Goal: Task Accomplishment & Management: Complete application form

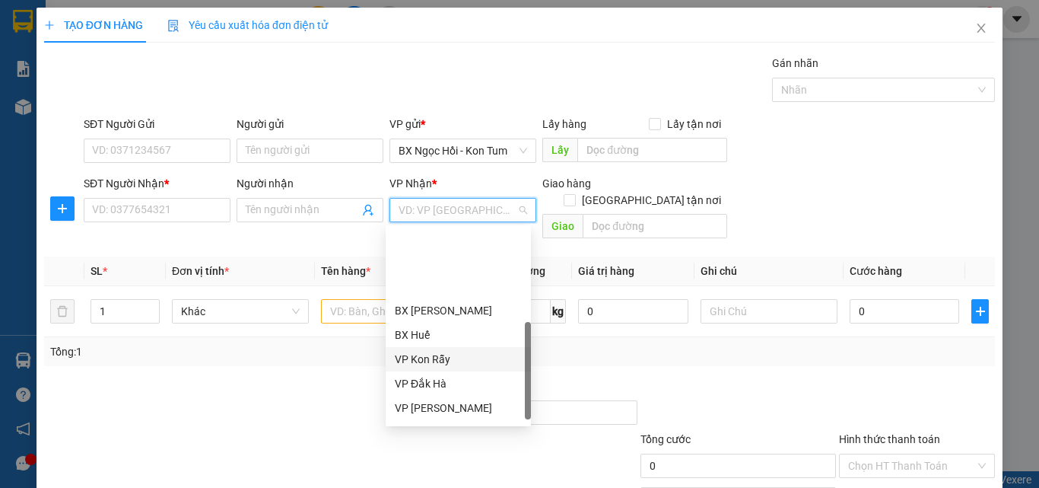
scroll to position [152, 0]
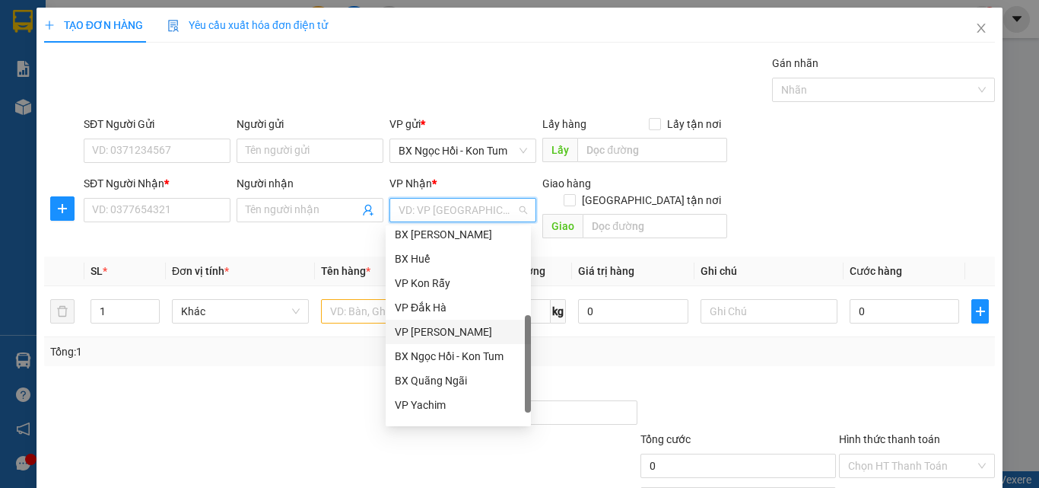
click at [459, 329] on div "VP [PERSON_NAME]" at bounding box center [458, 331] width 127 height 17
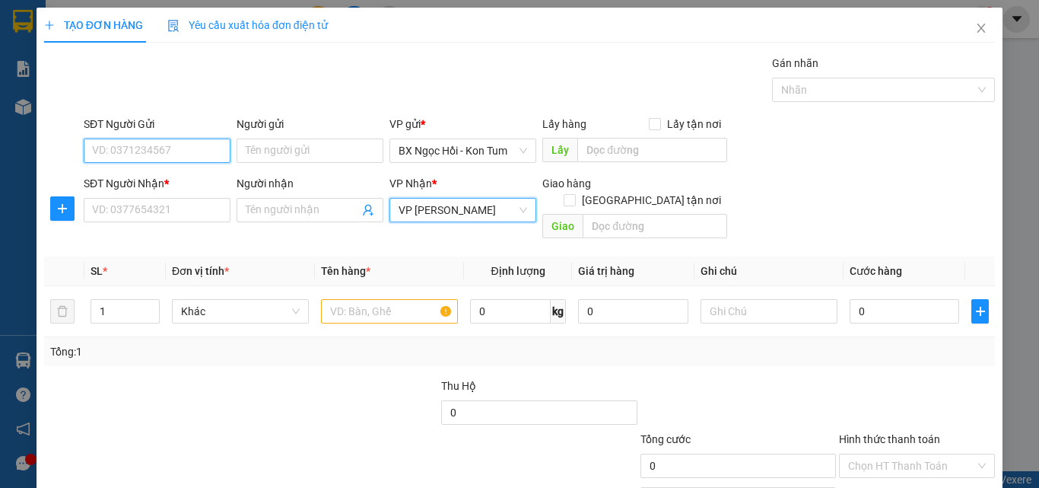
click at [218, 154] on input "SĐT Người Gửi" at bounding box center [157, 150] width 147 height 24
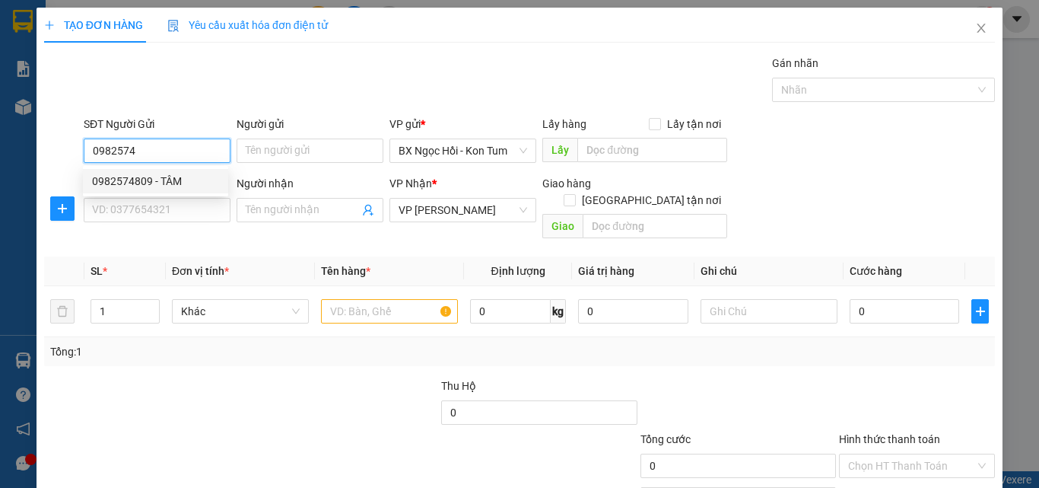
click at [182, 182] on div "0982574809 - TÂM" at bounding box center [155, 181] width 127 height 17
type input "0982574809"
type input "TÂM"
type input "50.000"
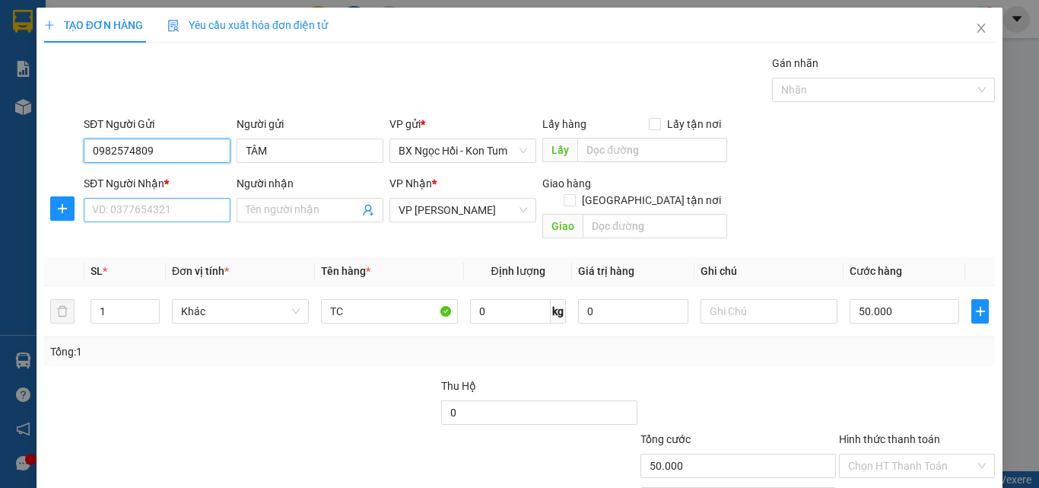
type input "0982574809"
click at [177, 205] on input "SĐT Người Nhận *" at bounding box center [157, 210] width 147 height 24
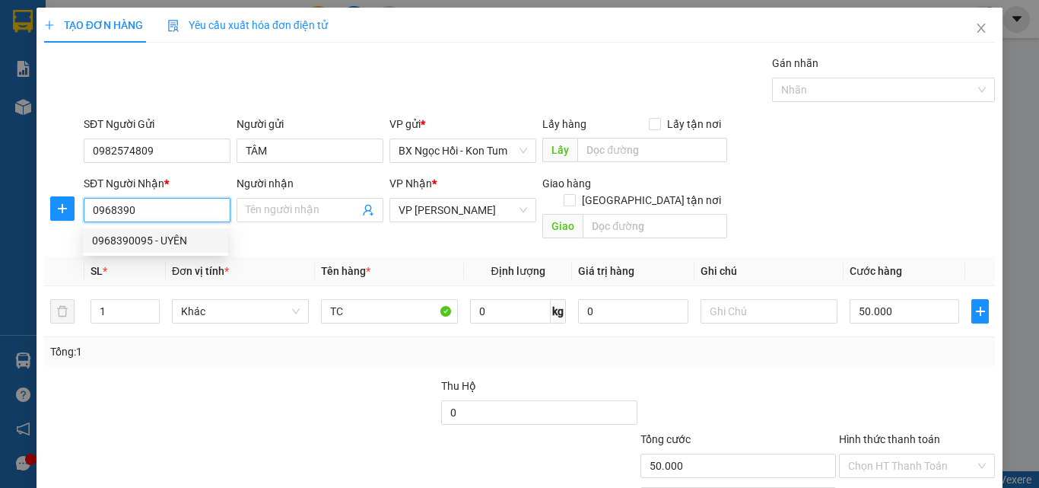
click at [151, 239] on div "0968390095 - UYÊN" at bounding box center [155, 240] width 127 height 17
type input "0968390095"
type input "UYÊN"
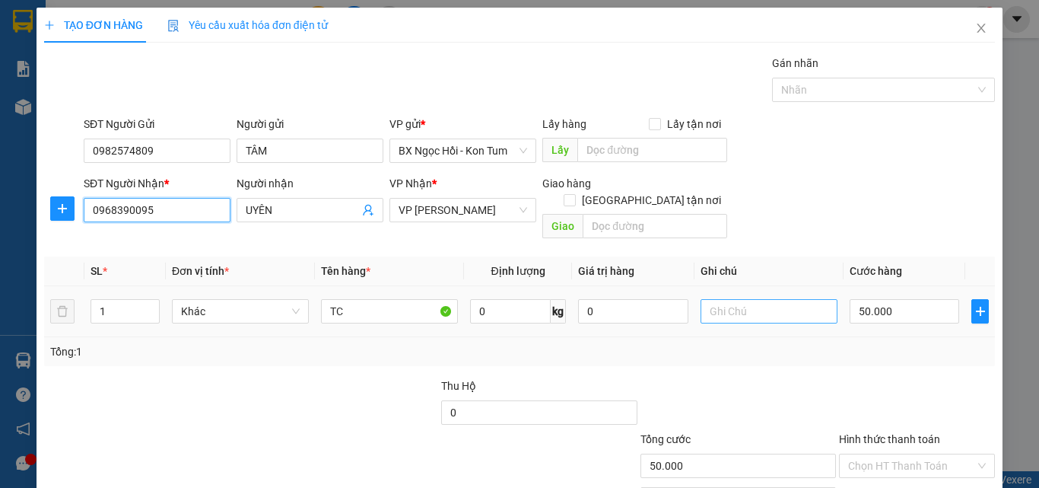
type input "0968390095"
click at [705, 299] on input "text" at bounding box center [769, 311] width 137 height 24
type input "1"
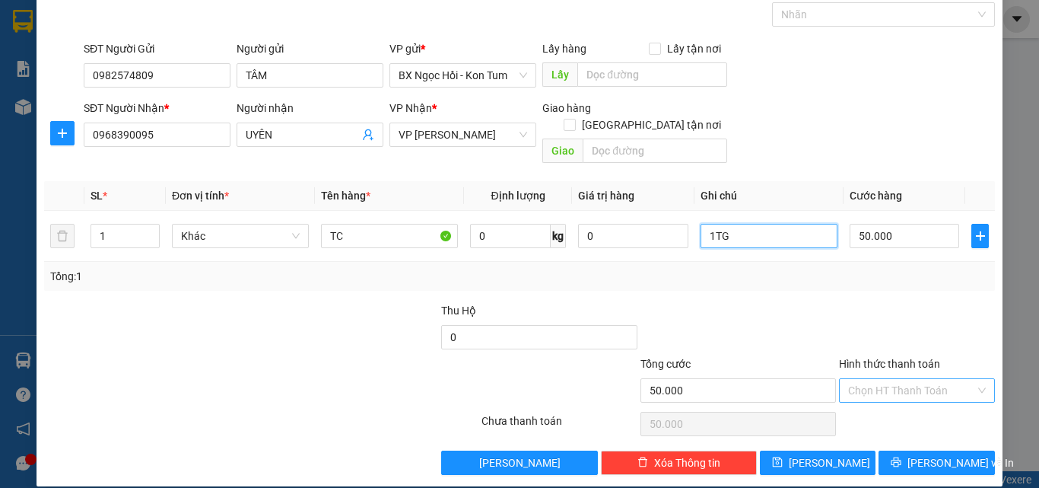
type input "1TG"
click at [908, 379] on input "Hình thức thanh toán" at bounding box center [911, 390] width 127 height 23
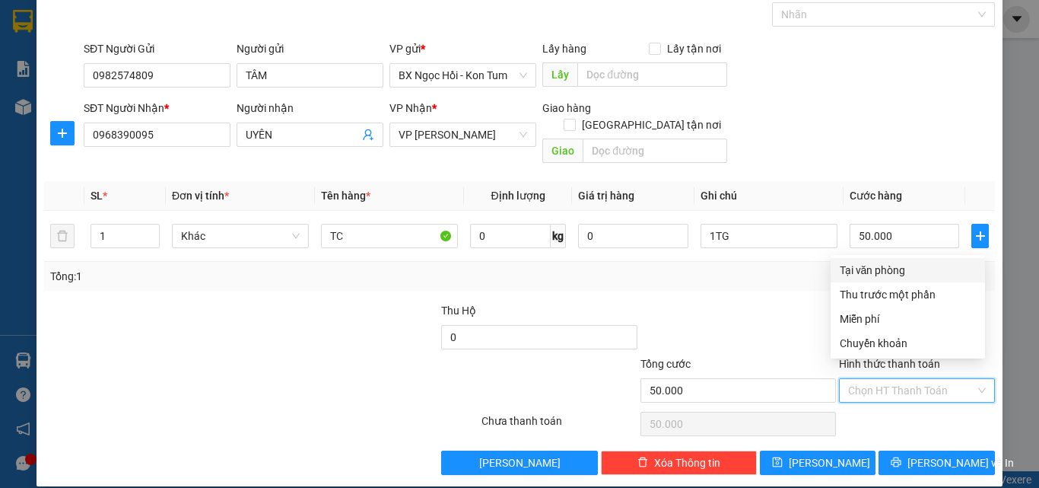
click at [901, 266] on div "Tại văn phòng" at bounding box center [908, 270] width 136 height 17
type input "0"
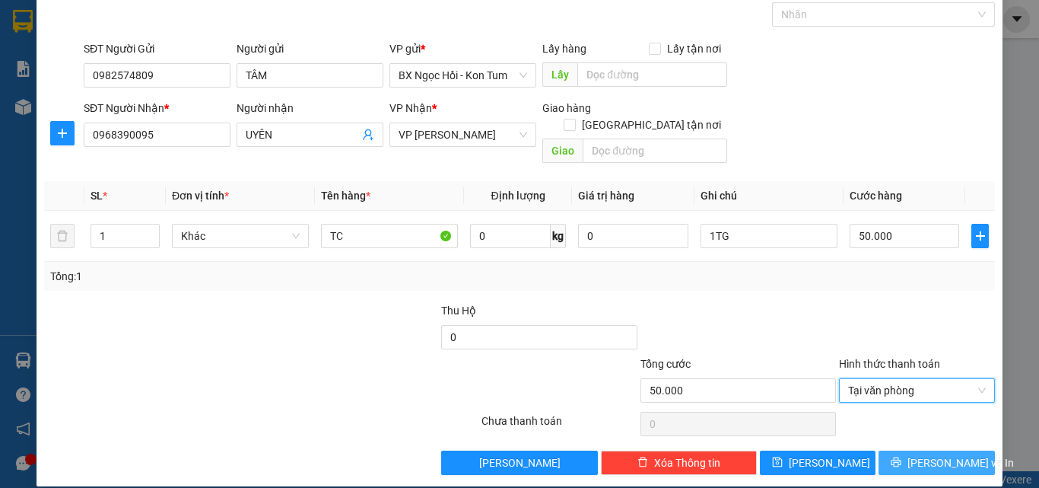
click at [932, 454] on span "[PERSON_NAME] và In" at bounding box center [960, 462] width 106 height 17
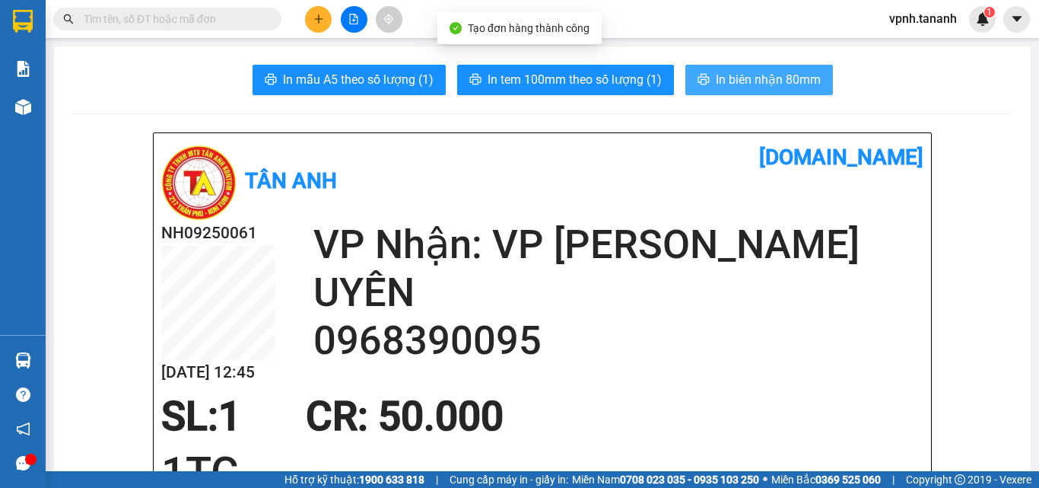
click at [725, 78] on span "In biên nhận 80mm" at bounding box center [768, 79] width 105 height 19
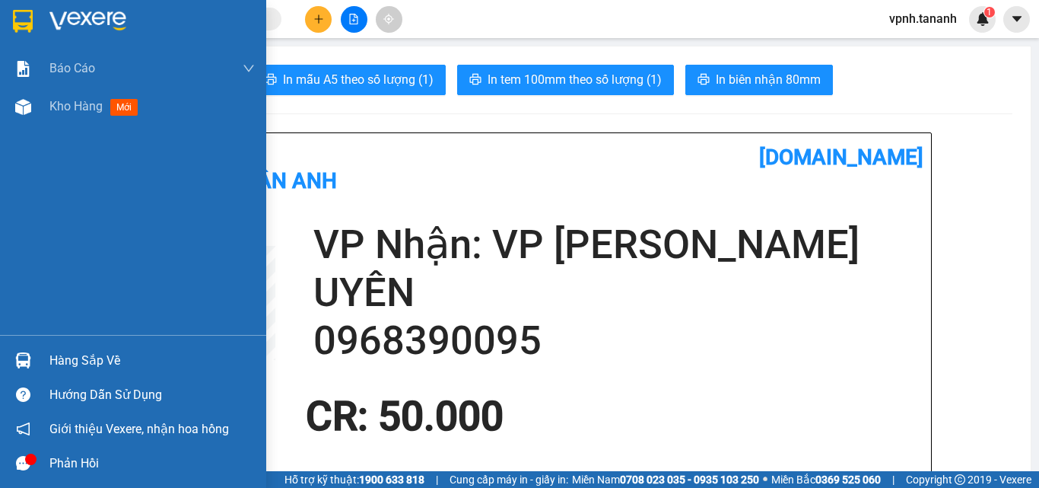
click at [17, 25] on img at bounding box center [23, 21] width 20 height 23
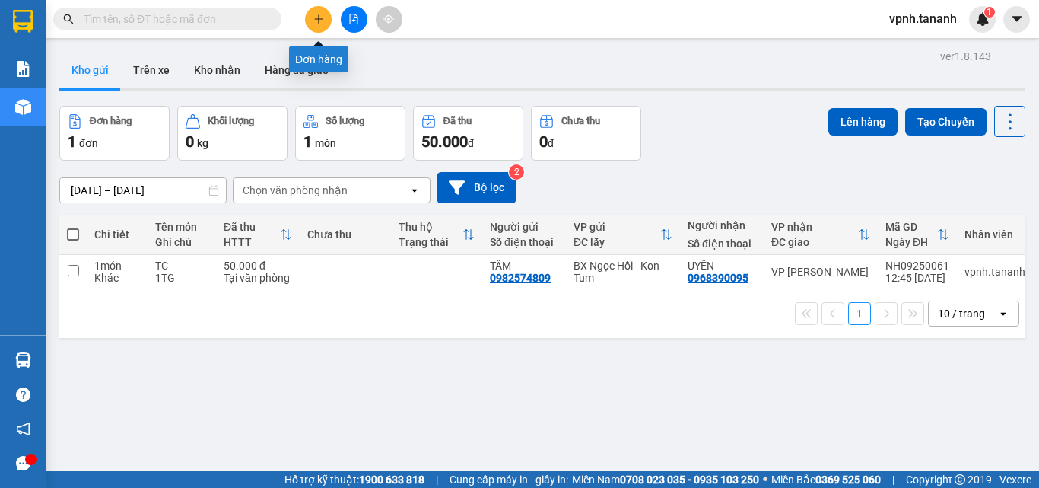
click at [319, 27] on button at bounding box center [318, 19] width 27 height 27
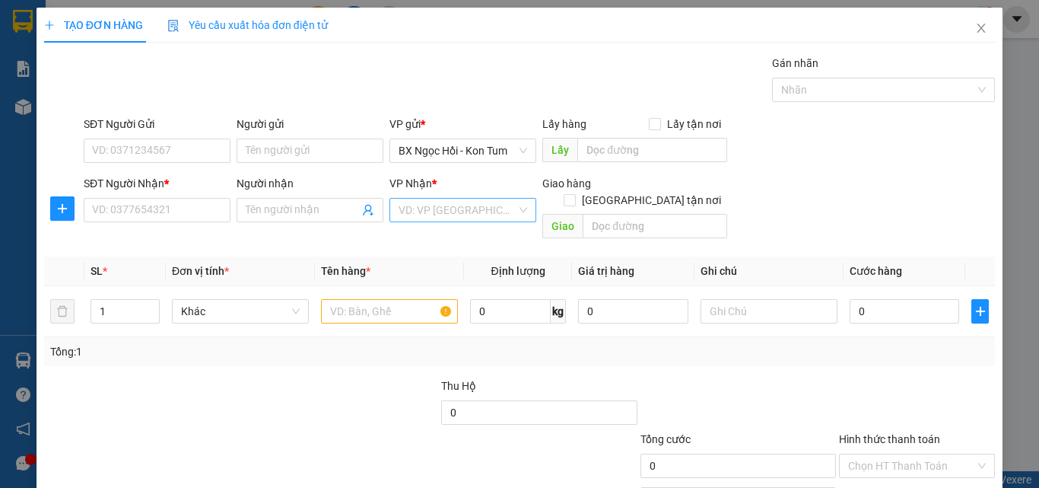
click at [496, 208] on input "search" at bounding box center [458, 210] width 118 height 23
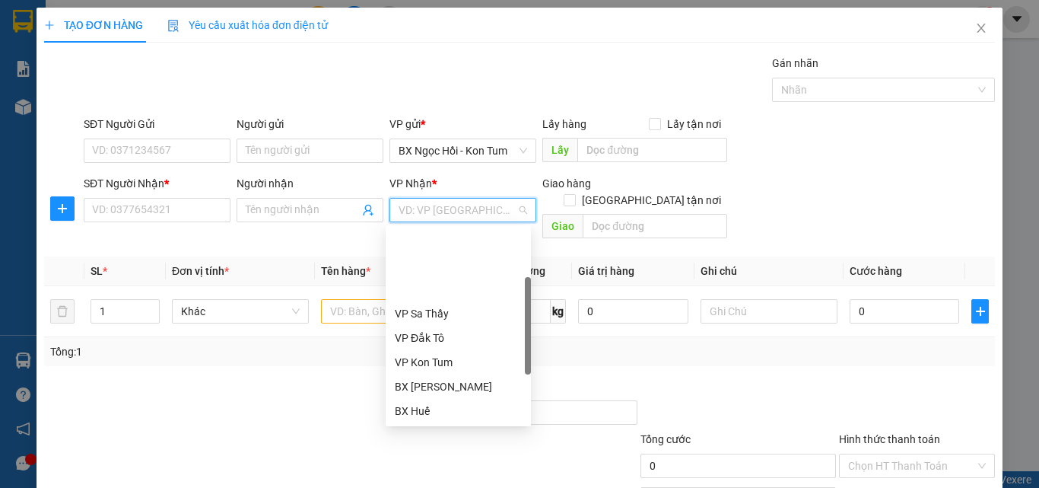
scroll to position [152, 0]
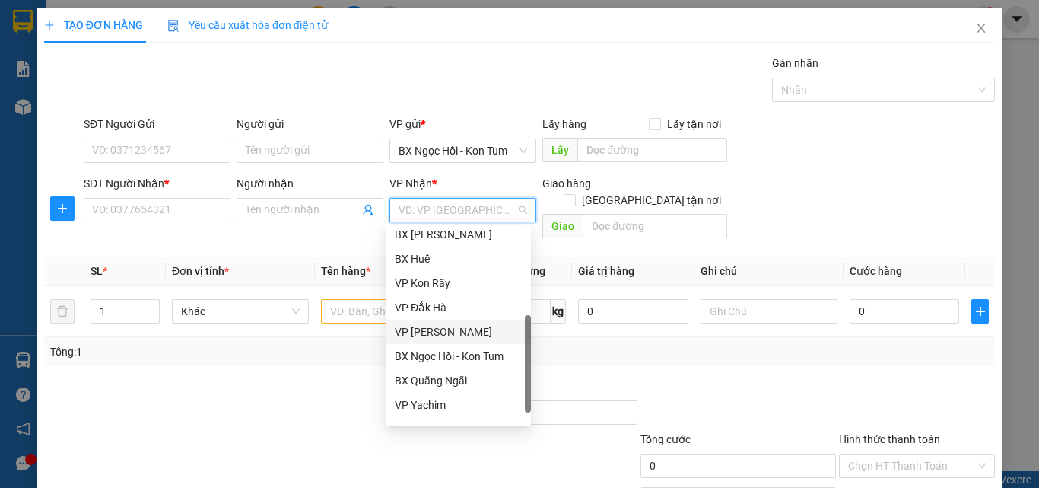
click at [454, 326] on div "VP [PERSON_NAME]" at bounding box center [458, 331] width 127 height 17
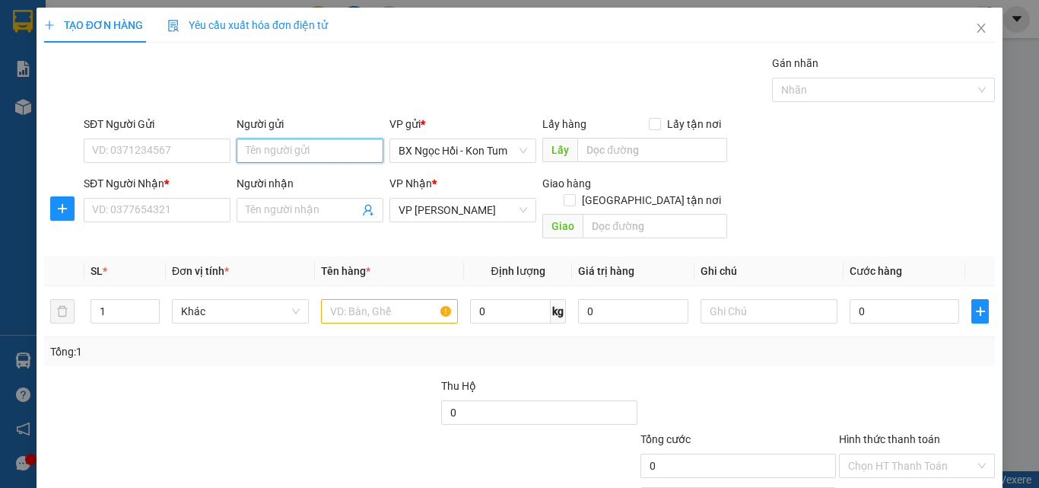
click at [278, 151] on input "Người gửi" at bounding box center [310, 150] width 147 height 24
type input "NS DUY"
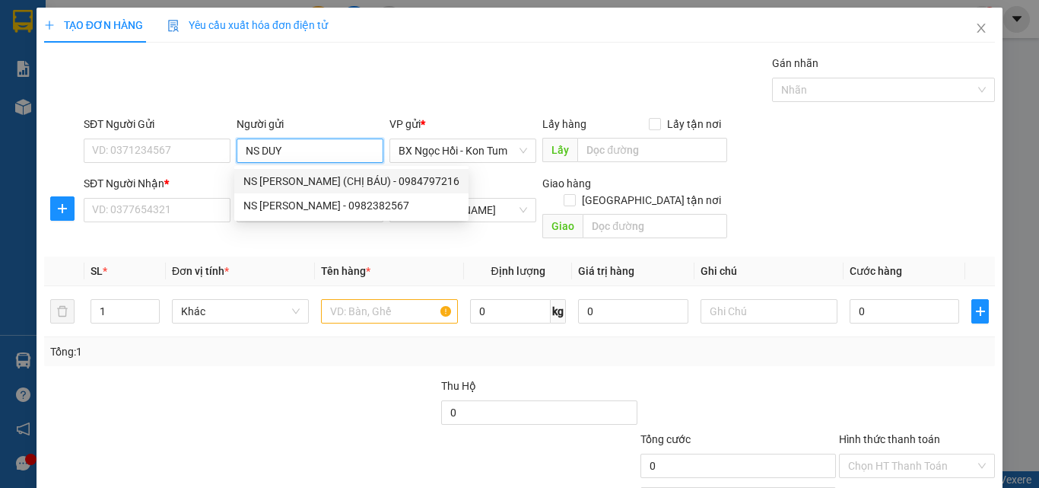
click at [308, 183] on div "NS [PERSON_NAME] (CHỊ BÁU) - 0984797216" at bounding box center [351, 181] width 216 height 17
type input "0984797216"
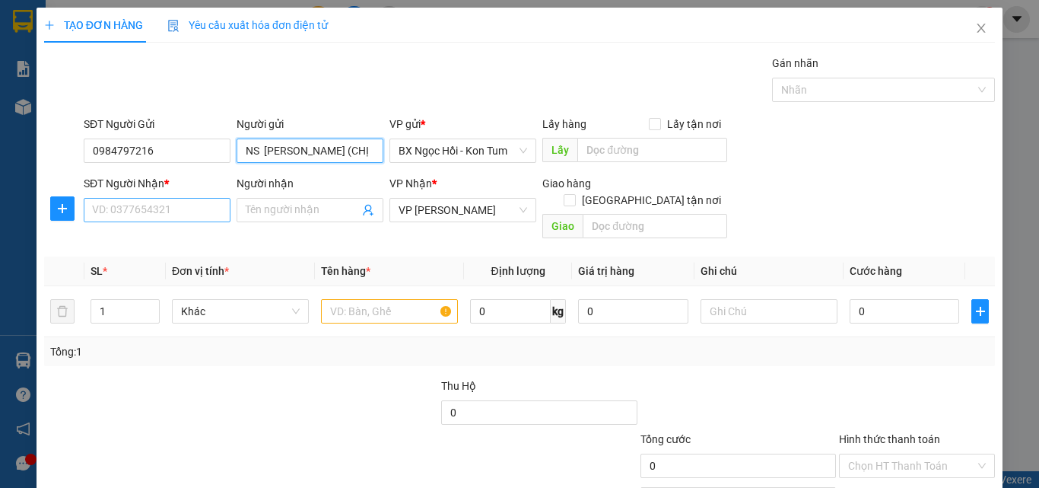
type input "NS [PERSON_NAME] (CHỊ [PERSON_NAME])"
click at [210, 216] on input "SĐT Người Nhận *" at bounding box center [157, 210] width 147 height 24
type input "0909864273"
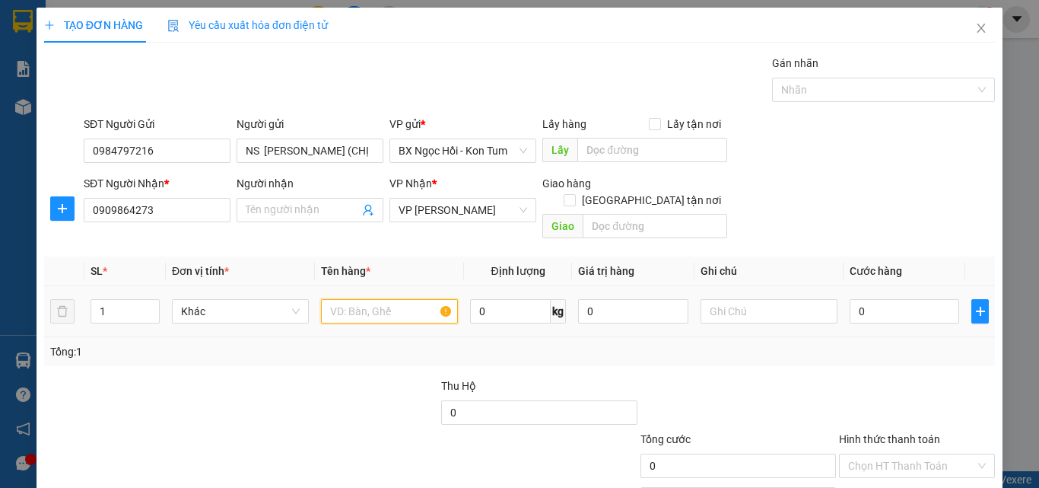
click at [389, 299] on input "text" at bounding box center [389, 311] width 137 height 24
type input "H"
type input "V"
type input "D"
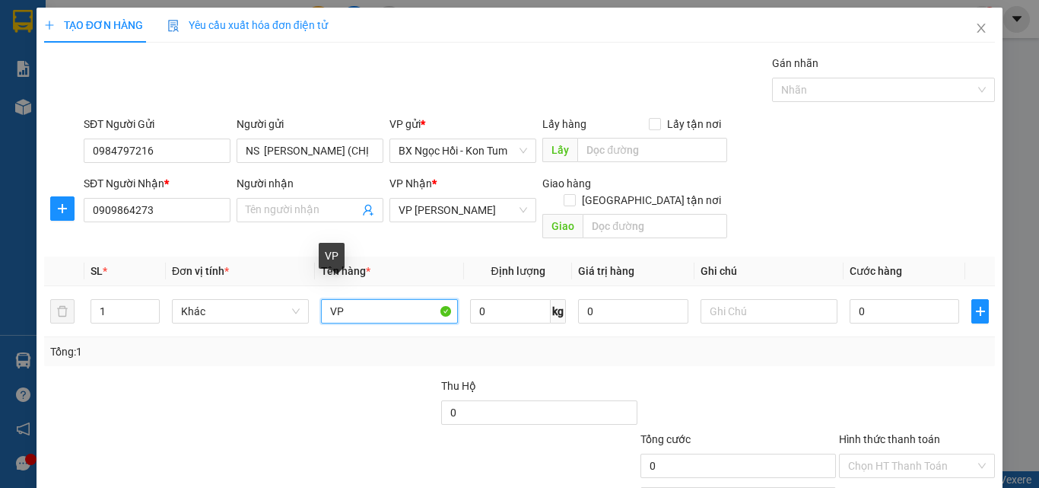
type input "V"
click at [387, 299] on input "SACH" at bounding box center [389, 311] width 137 height 24
type input "SÁCH VỞ"
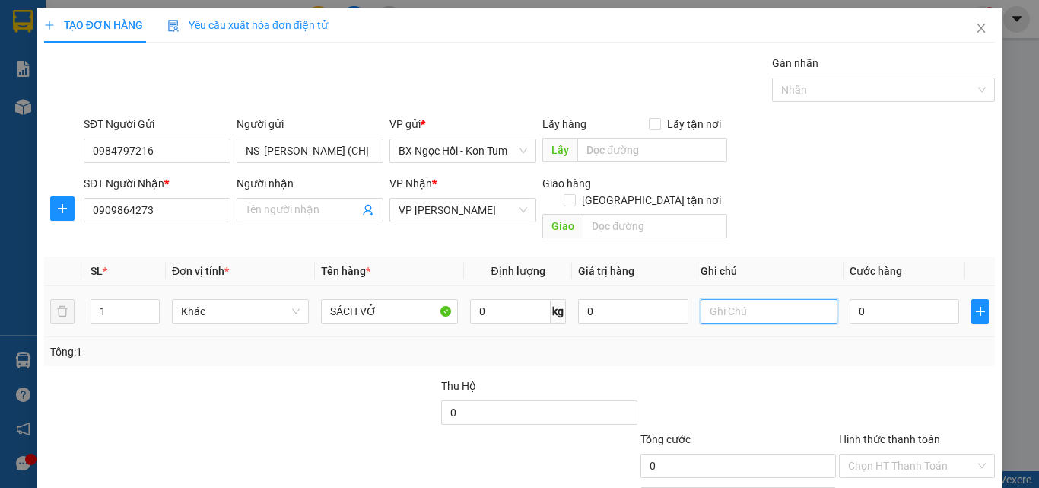
click at [722, 299] on input "text" at bounding box center [769, 311] width 137 height 24
type input "10 TG"
click at [873, 299] on input "0" at bounding box center [905, 311] width 110 height 24
type input "04"
type input "4"
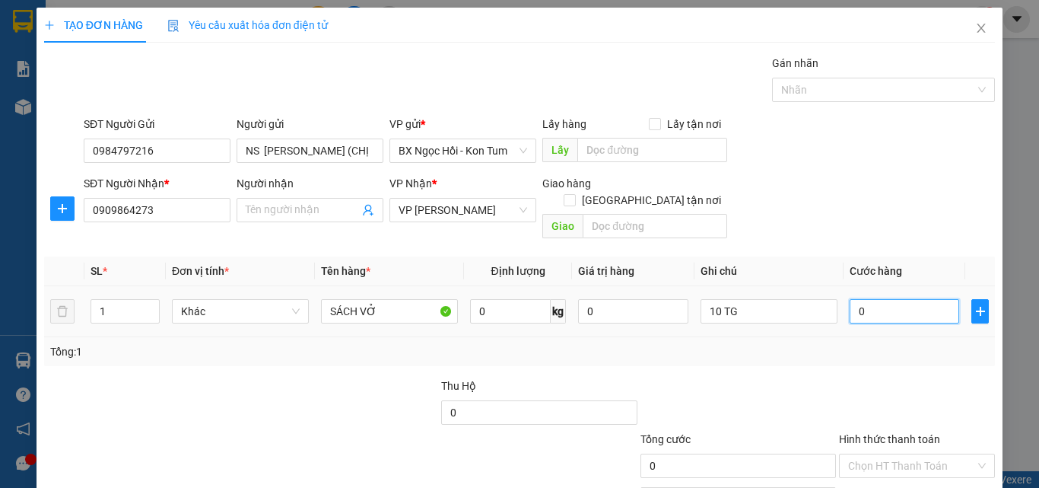
type input "4"
type input "040"
type input "40"
type input "0.400"
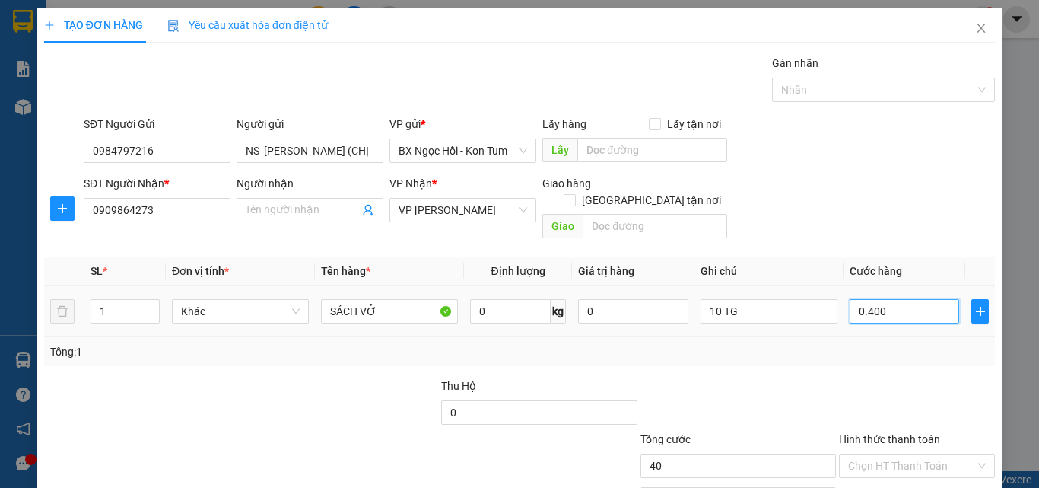
type input "400"
type input "400.000"
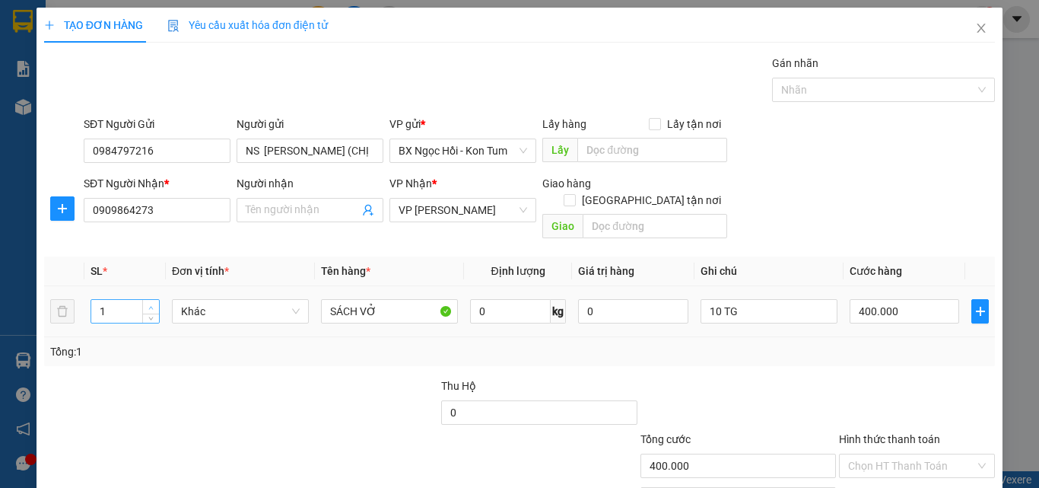
click at [154, 303] on span "up" at bounding box center [151, 307] width 9 height 9
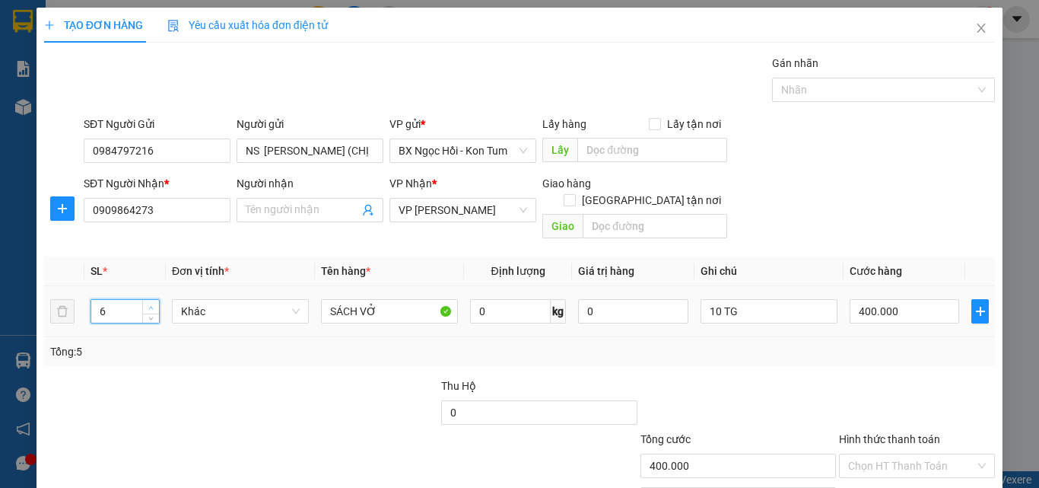
click at [154, 303] on span "up" at bounding box center [151, 307] width 9 height 9
type input "10"
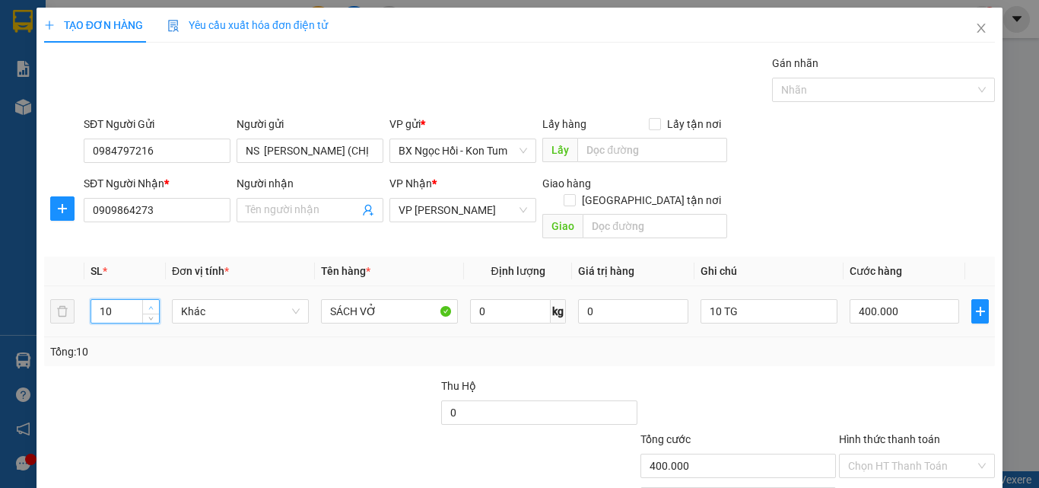
click at [154, 303] on span "up" at bounding box center [151, 307] width 9 height 9
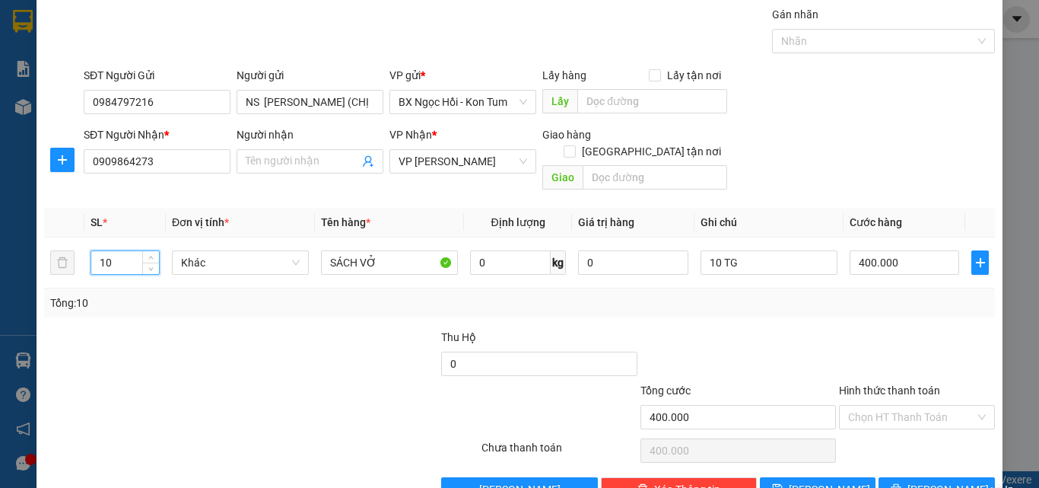
scroll to position [75, 0]
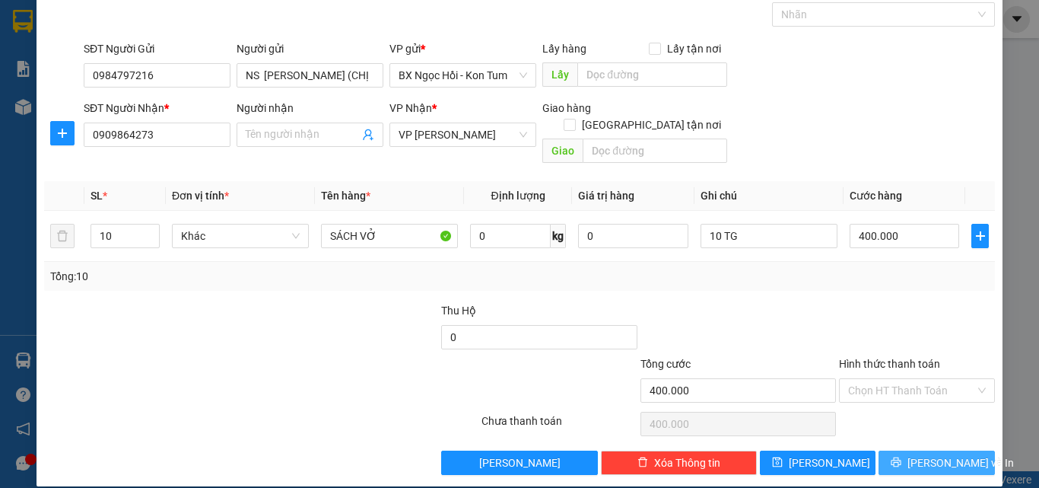
click at [923, 454] on span "[PERSON_NAME] và In" at bounding box center [960, 462] width 106 height 17
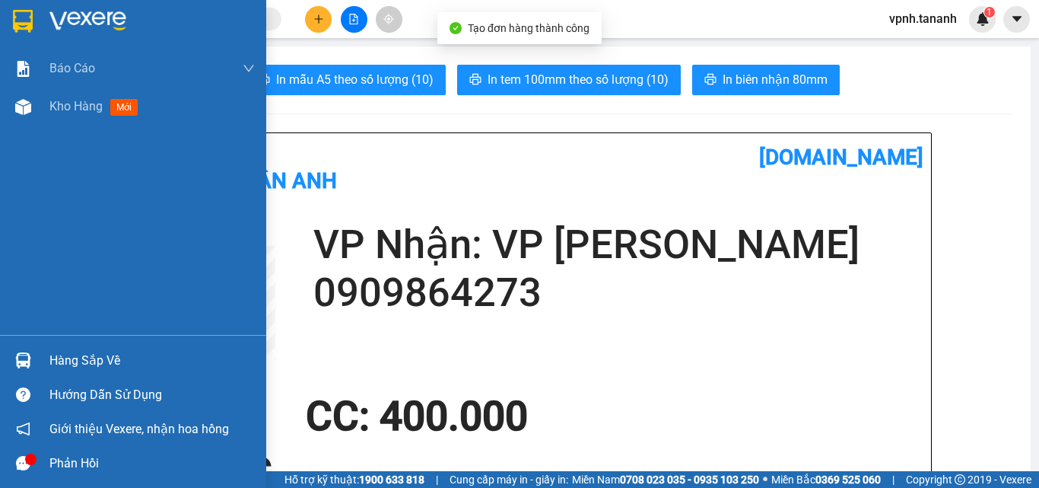
click at [24, 13] on img at bounding box center [23, 21] width 20 height 23
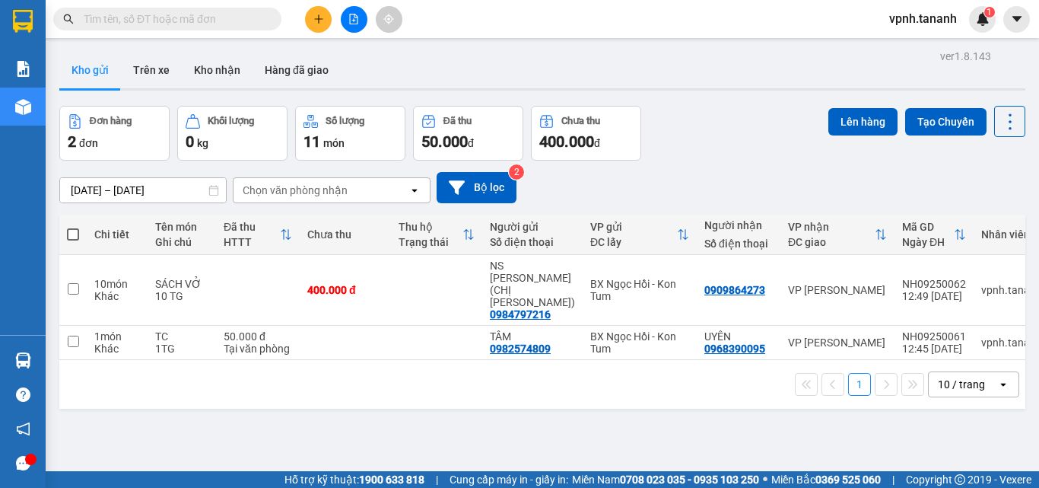
click at [614, 409] on div "ver 1.8.143 Kho gửi Trên xe Kho nhận Hàng đã giao Đơn hàng 2 đơn Khối lượng 0 k…" at bounding box center [542, 290] width 978 height 488
click at [500, 414] on div "ver 1.8.143 Kho gửi Trên xe Kho nhận Hàng đã giao Đơn hàng 2 đơn Khối lượng 0 k…" at bounding box center [542, 290] width 978 height 488
click at [326, 18] on button at bounding box center [318, 19] width 27 height 27
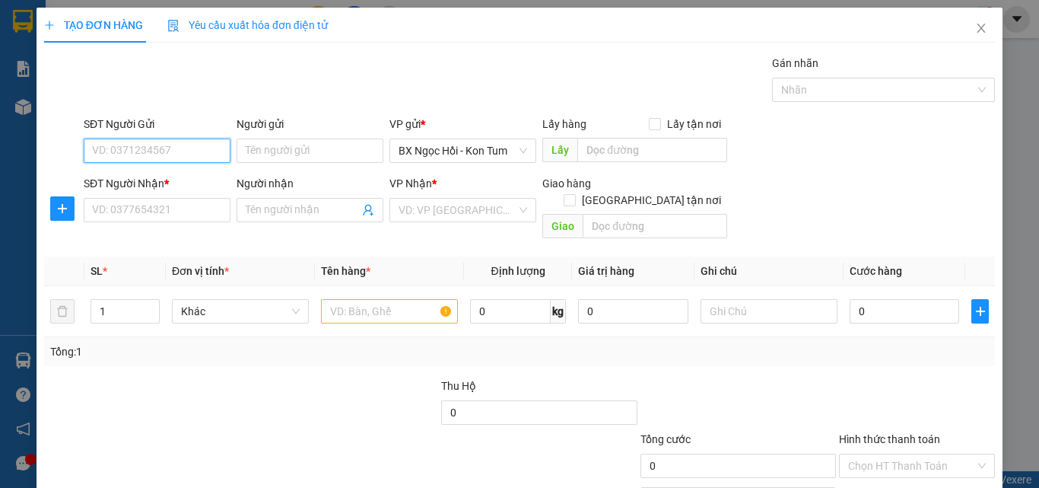
click at [200, 155] on input "SĐT Người Gửi" at bounding box center [157, 150] width 147 height 24
type input "0963164199"
click at [198, 227] on div "SĐT Người Nhận * VD: 0377654321" at bounding box center [157, 201] width 147 height 53
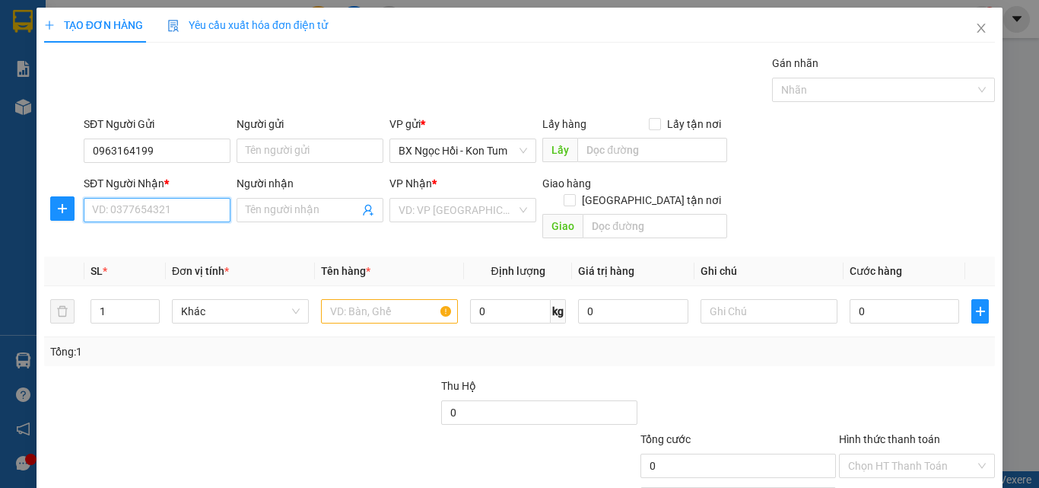
click at [193, 206] on input "SĐT Người Nhận *" at bounding box center [157, 210] width 147 height 24
type input "0971212986"
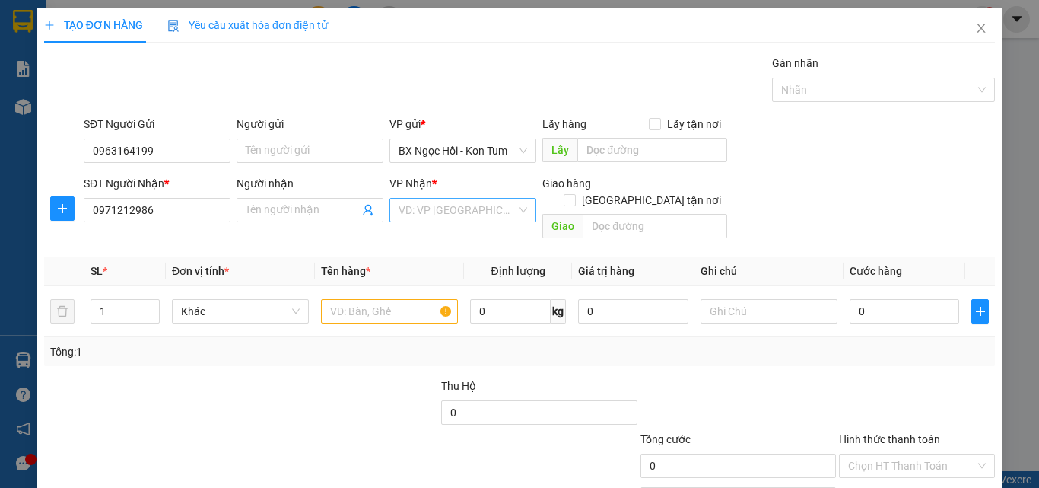
click at [405, 200] on input "search" at bounding box center [458, 210] width 118 height 23
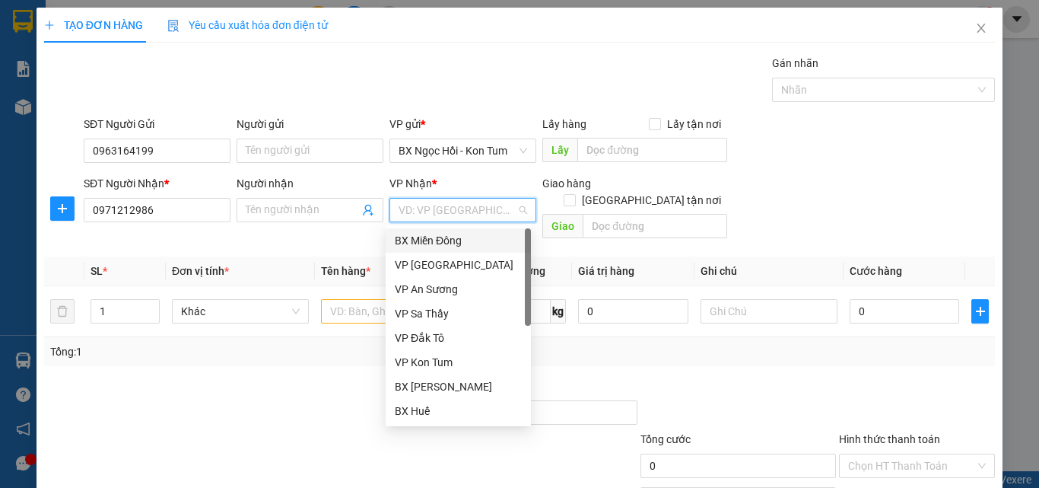
click at [417, 237] on div "BX Miền Đông" at bounding box center [458, 240] width 127 height 17
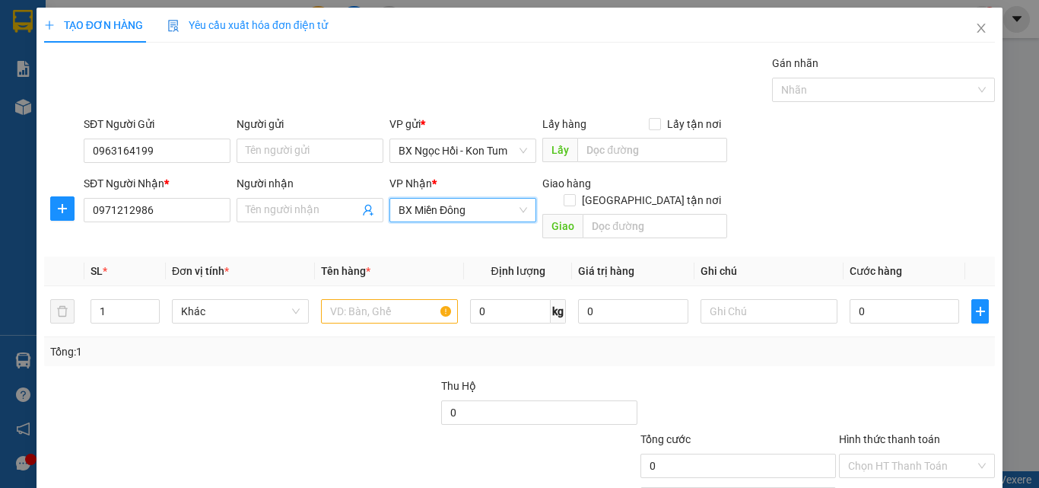
scroll to position [75, 0]
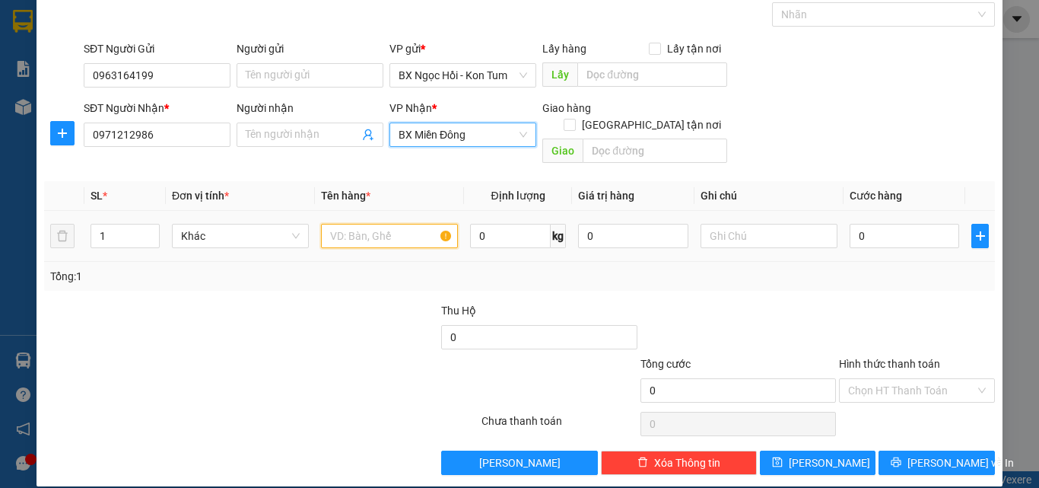
click at [367, 227] on input "text" at bounding box center [389, 236] width 137 height 24
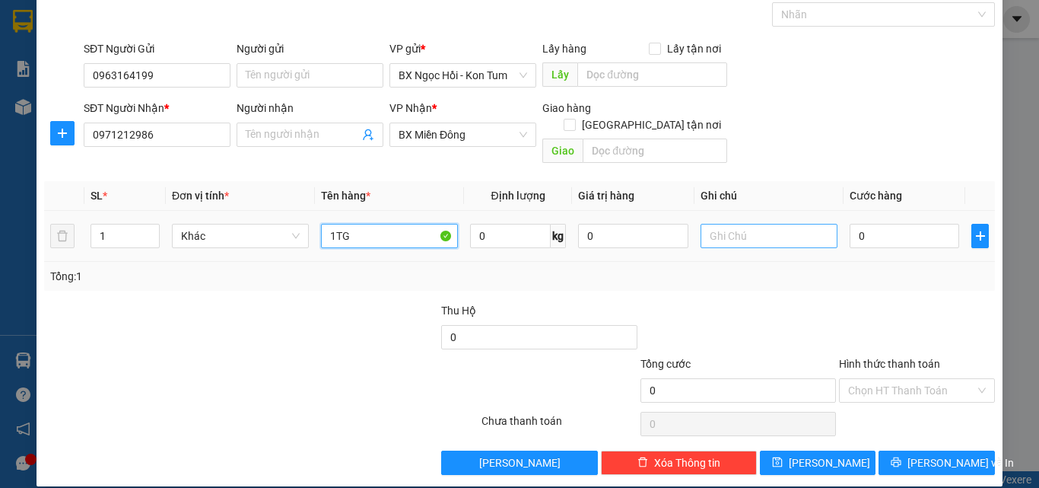
type input "1TG"
click at [710, 224] on input "text" at bounding box center [769, 236] width 137 height 24
type input "5"
click at [396, 224] on input "1TG" at bounding box center [389, 236] width 137 height 24
type input "1"
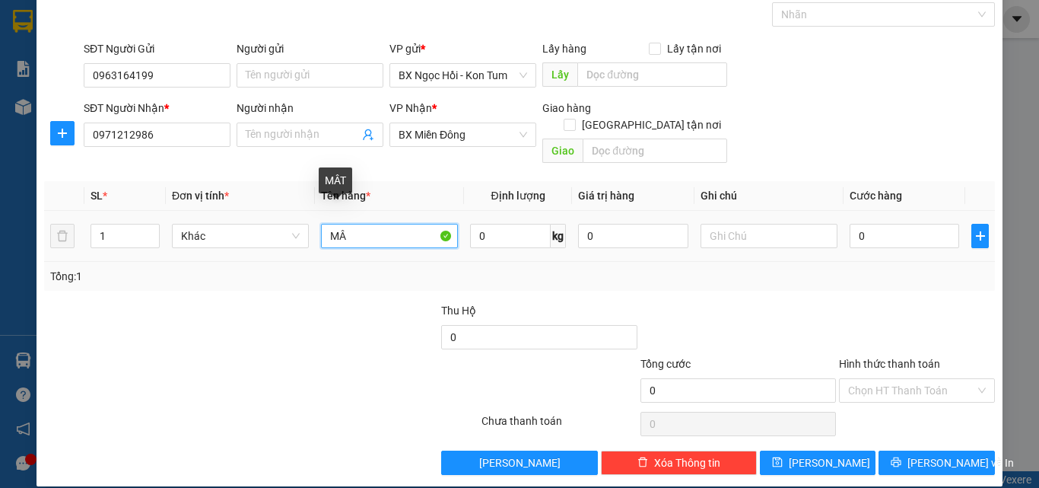
type input "M"
type input "MẬT ONG"
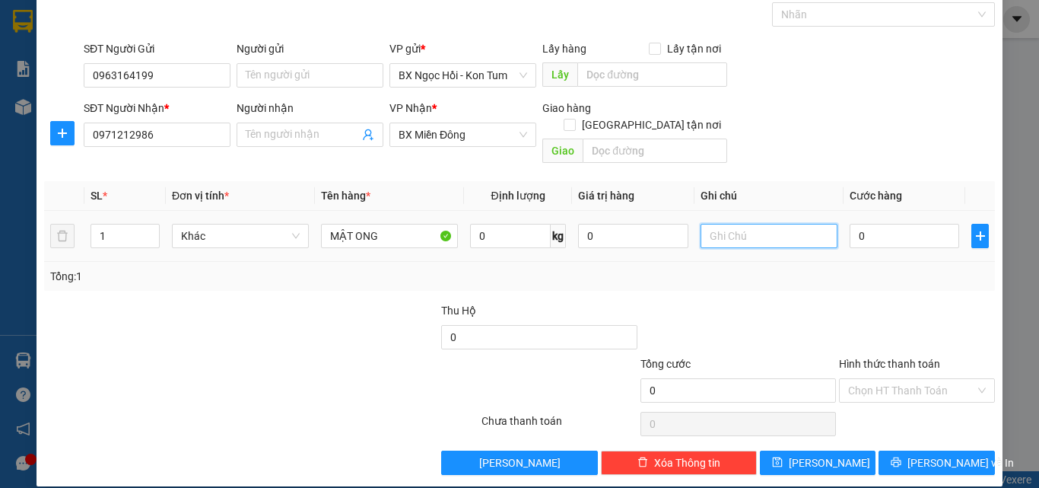
click at [742, 224] on input "text" at bounding box center [769, 236] width 137 height 24
type input "1TG"
click at [897, 231] on div "0" at bounding box center [905, 236] width 110 height 30
click at [891, 224] on input "0" at bounding box center [905, 236] width 110 height 24
type input "05"
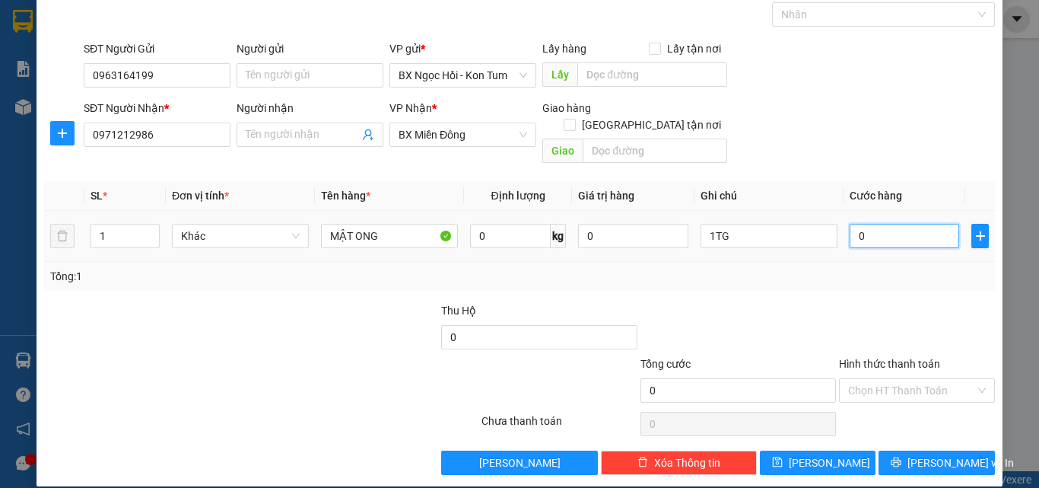
type input "5"
type input "050"
type input "50"
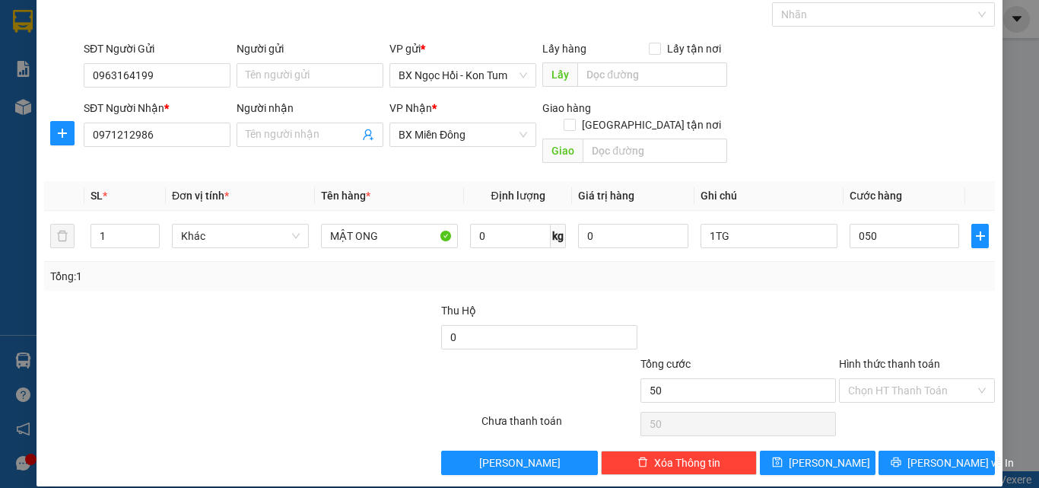
type input "50.000"
click at [793, 355] on div "Tổng cước" at bounding box center [737, 366] width 195 height 23
click at [940, 432] on div "Transit Pickup Surcharge Ids Transit Deliver Surcharge Ids Transit Deliver Surc…" at bounding box center [519, 226] width 951 height 495
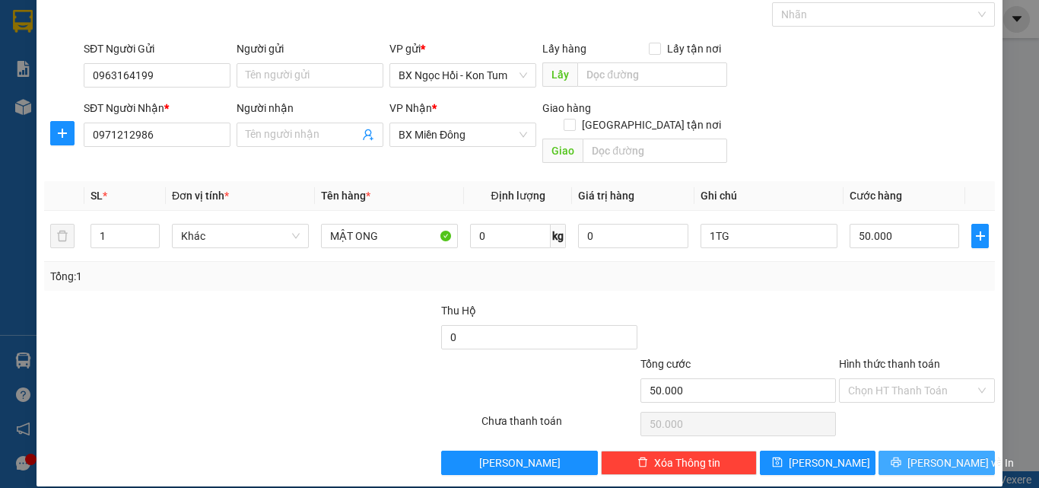
click at [942, 454] on span "[PERSON_NAME] và In" at bounding box center [960, 462] width 106 height 17
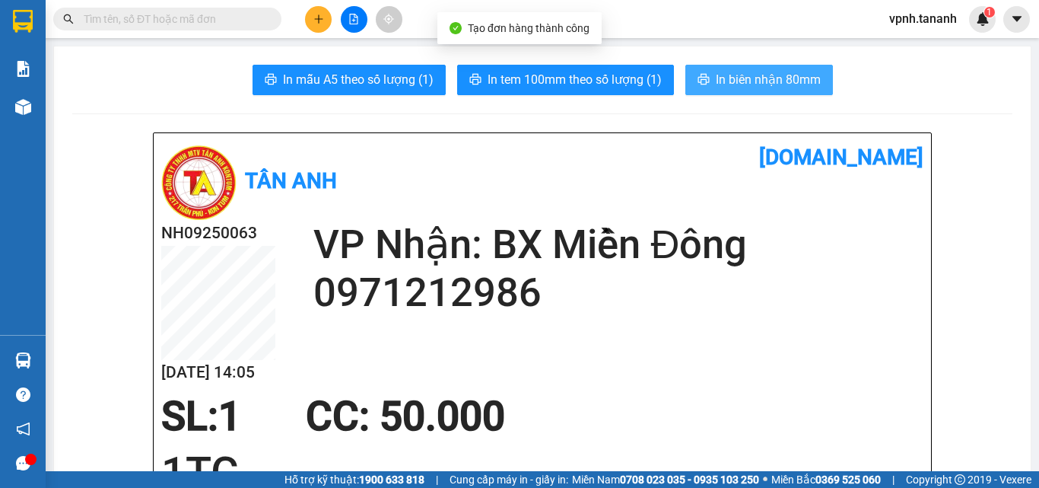
click at [769, 81] on span "In biên nhận 80mm" at bounding box center [768, 79] width 105 height 19
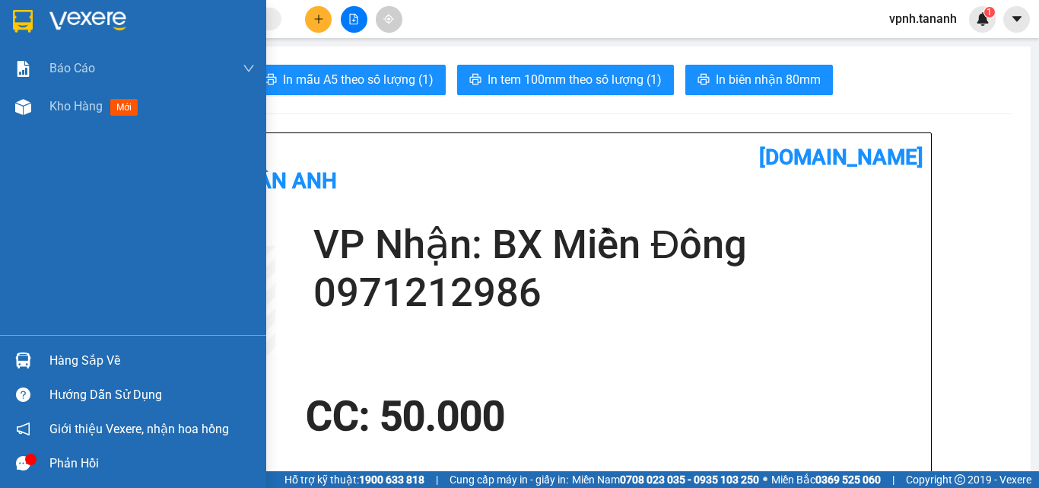
click at [20, 16] on img at bounding box center [23, 21] width 20 height 23
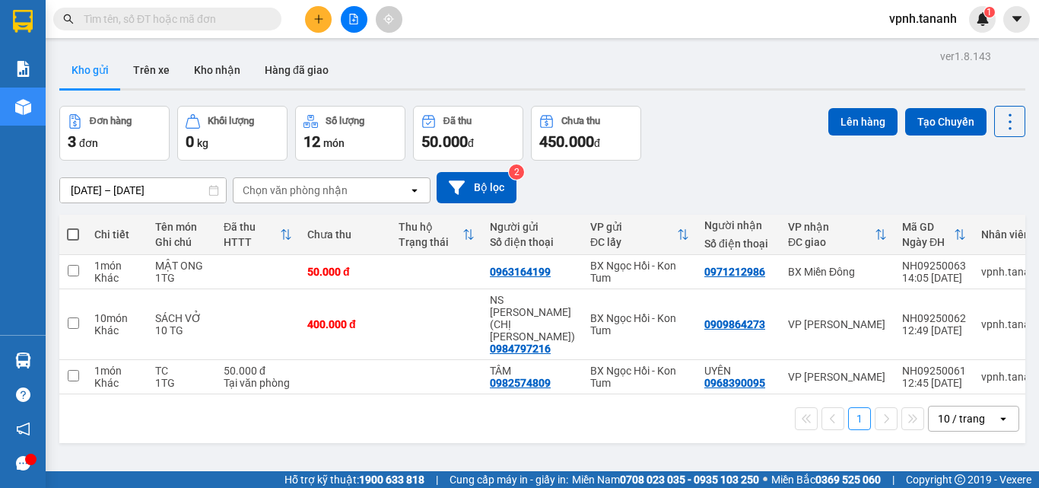
click at [329, 14] on button at bounding box center [318, 19] width 27 height 27
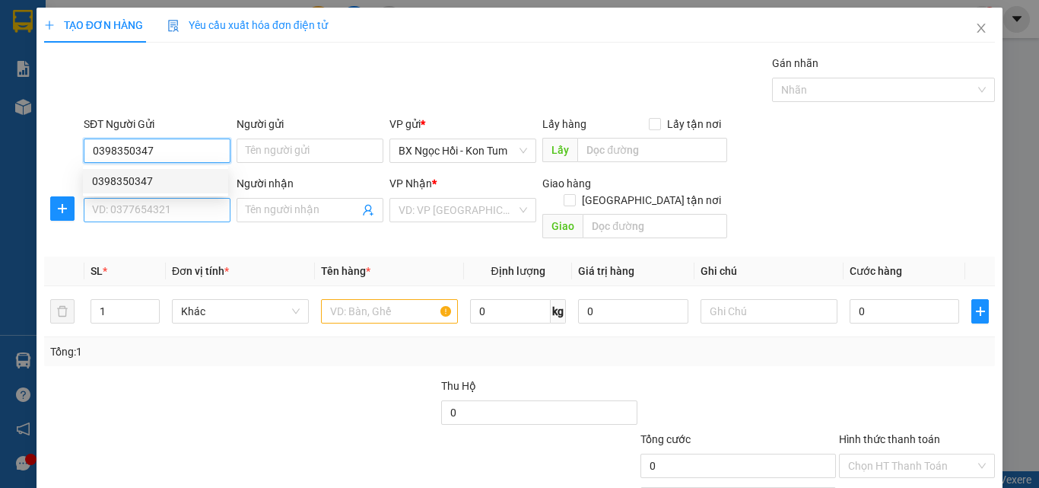
type input "0398350347"
click at [183, 215] on input "SĐT Người Nhận *" at bounding box center [157, 210] width 147 height 24
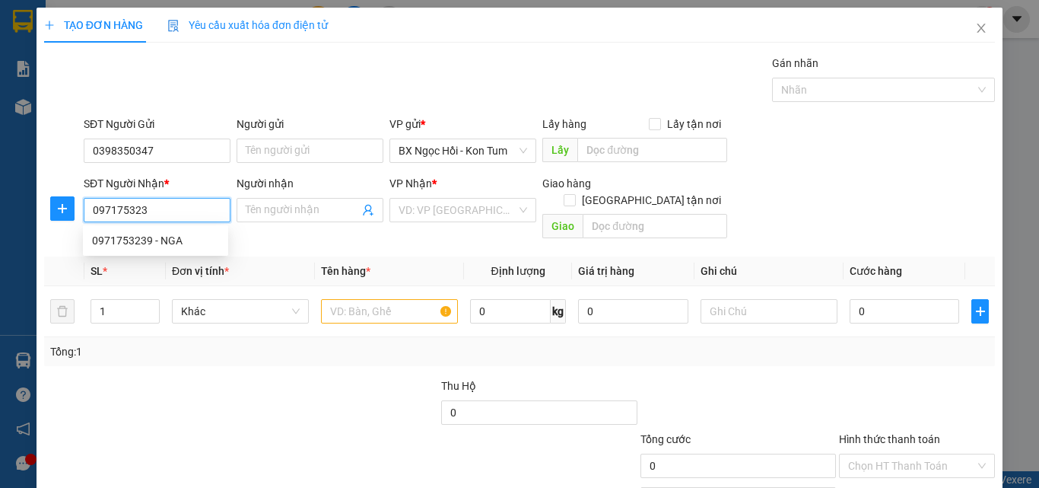
type input "0971753239"
click at [179, 234] on div "0971753239 - NGA" at bounding box center [155, 240] width 127 height 17
type input "NGA"
type input "600.000"
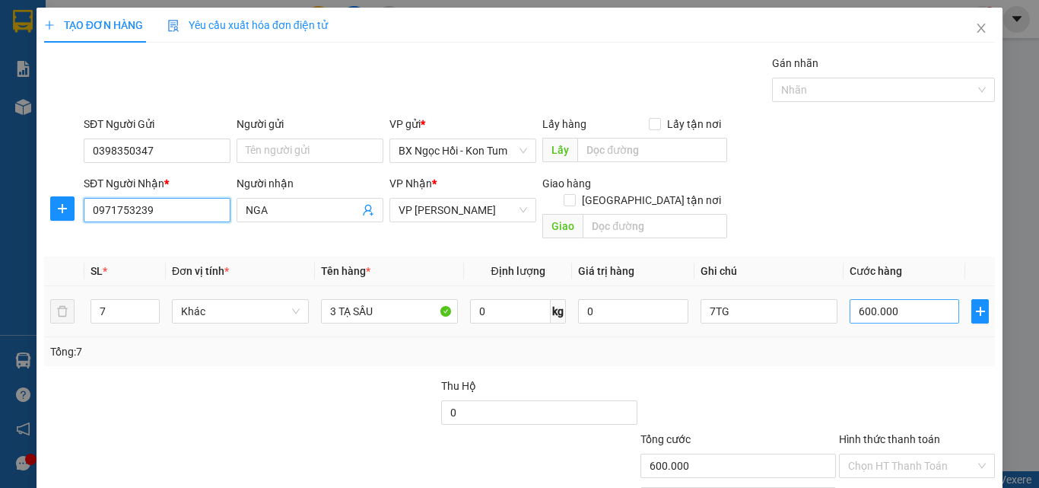
type input "0971753239"
type input "0"
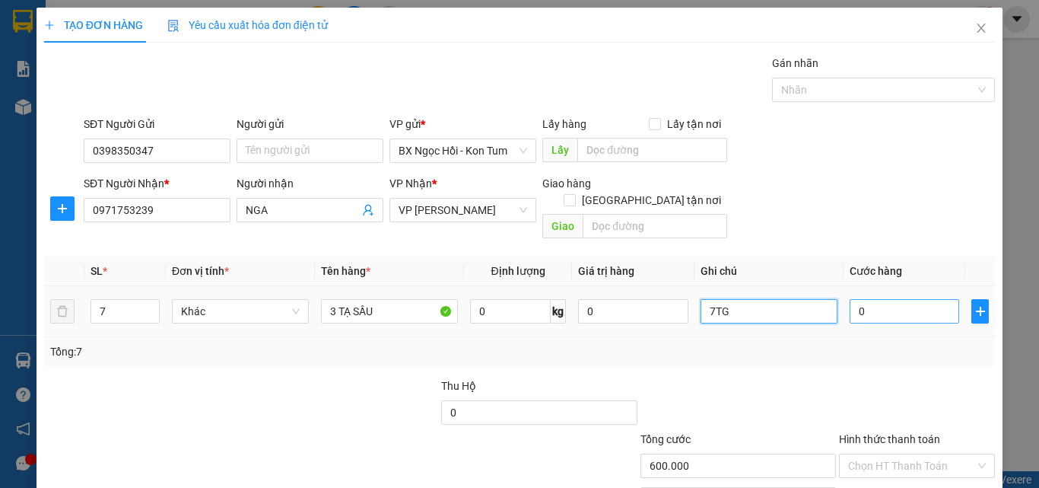
type input "0"
type input "7"
type input "4TG"
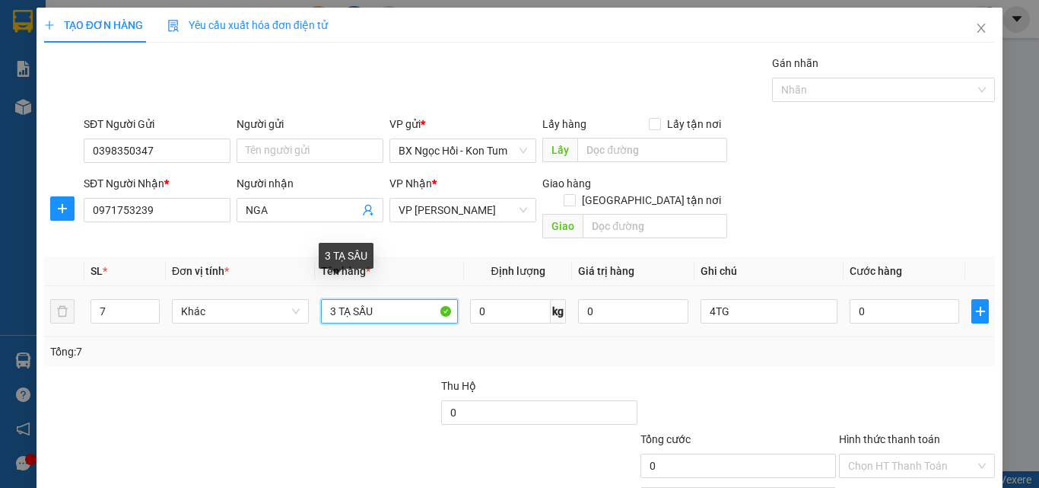
click at [332, 299] on input "3 TẠ SẦU" at bounding box center [389, 311] width 137 height 24
type input "2 TẠ SẦU"
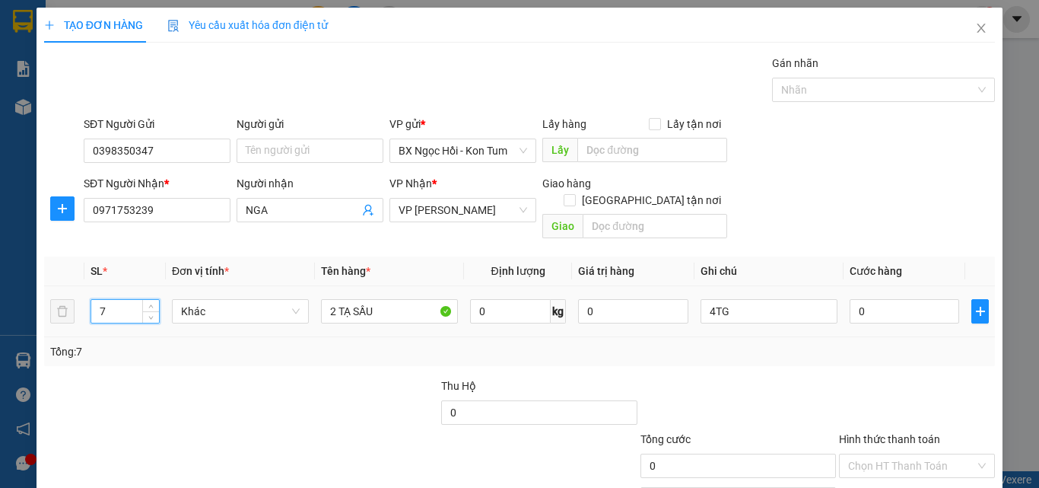
click at [132, 300] on input "7" at bounding box center [125, 311] width 68 height 23
type input "4"
click at [923, 299] on input "0" at bounding box center [905, 311] width 110 height 24
type input "0"
type input "4"
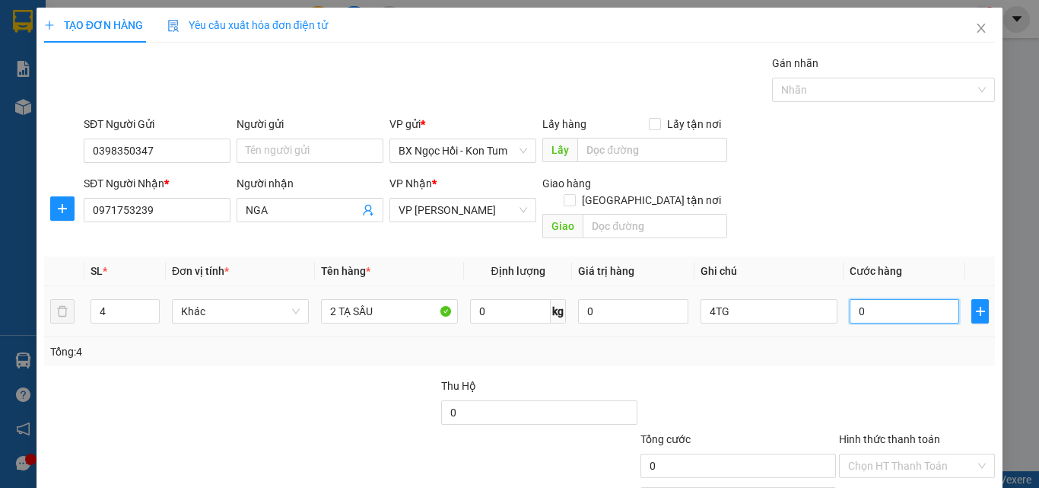
type input "4"
type input "040"
type input "40"
type input "400"
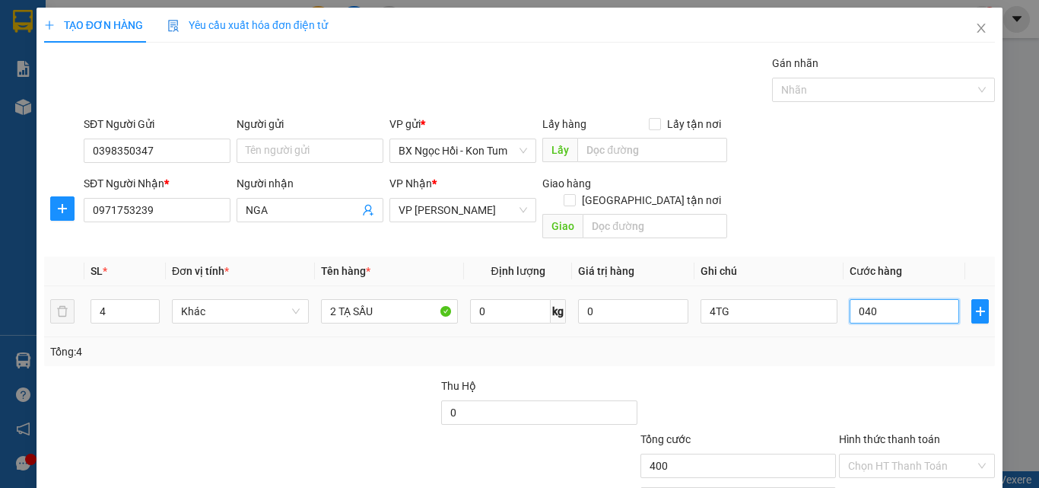
type input "400"
type input "0.400"
type input "400.000"
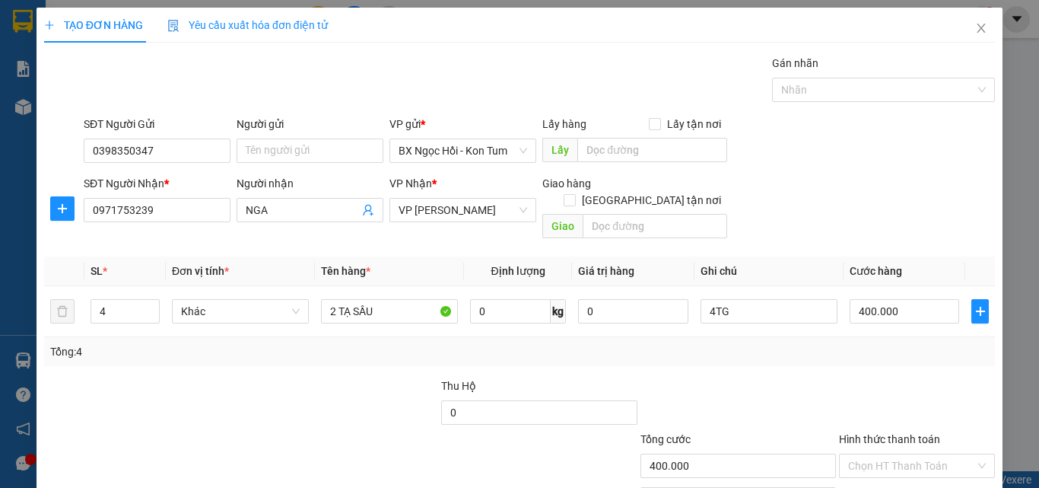
click at [837, 377] on div at bounding box center [916, 403] width 159 height 53
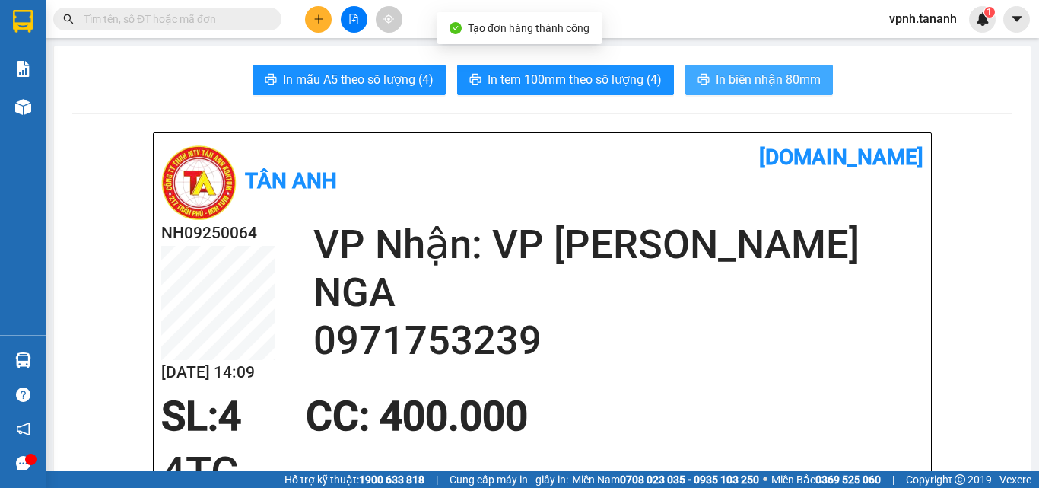
click at [747, 77] on span "In biên nhận 80mm" at bounding box center [768, 79] width 105 height 19
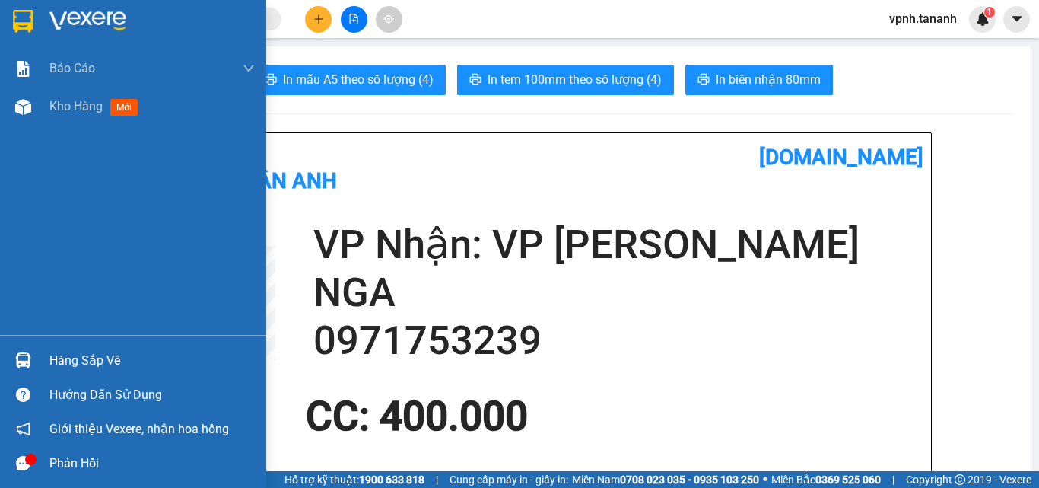
click at [22, 5] on div at bounding box center [133, 24] width 266 height 49
